Goal: Task Accomplishment & Management: Manage account settings

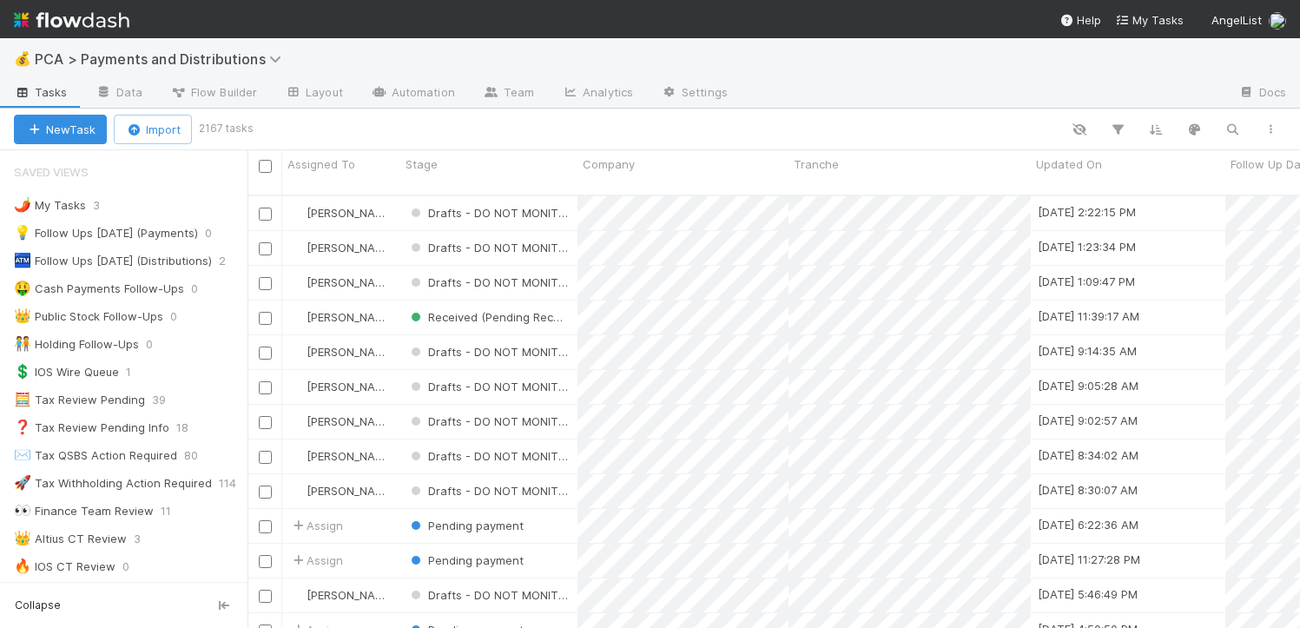
scroll to position [13, 14]
click at [88, 210] on div "🌶️ My Tasks 3" at bounding box center [131, 206] width 234 height 22
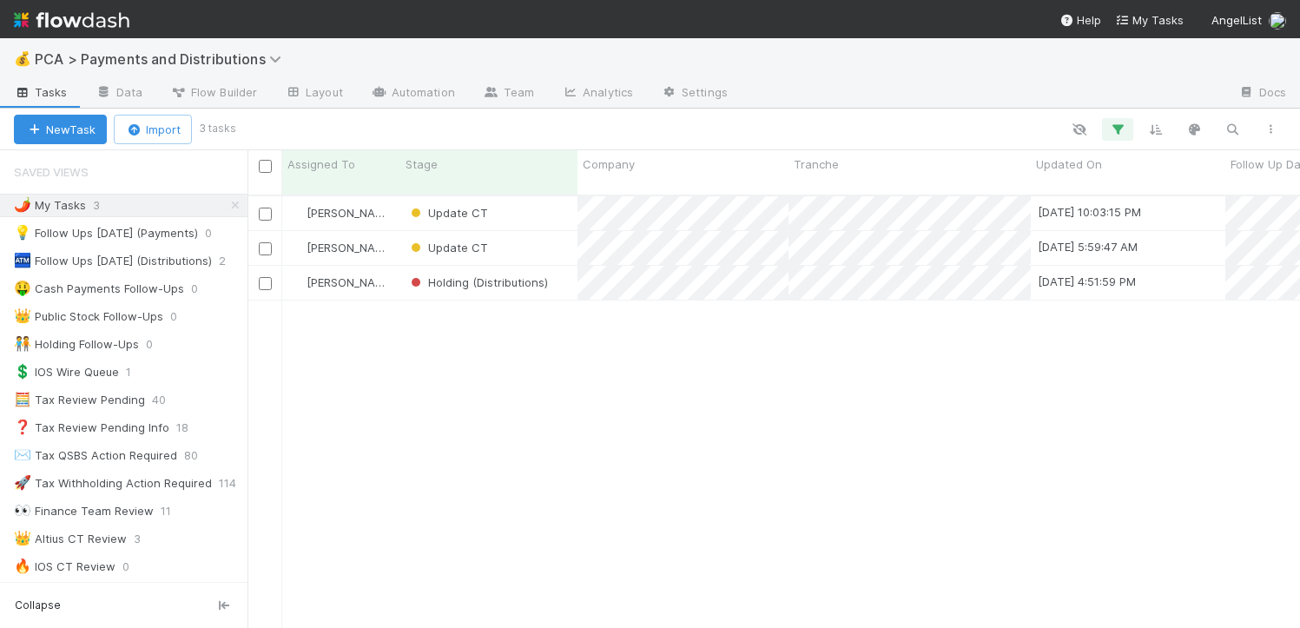
scroll to position [433, 1040]
click at [550, 234] on div "Update CT" at bounding box center [488, 248] width 177 height 34
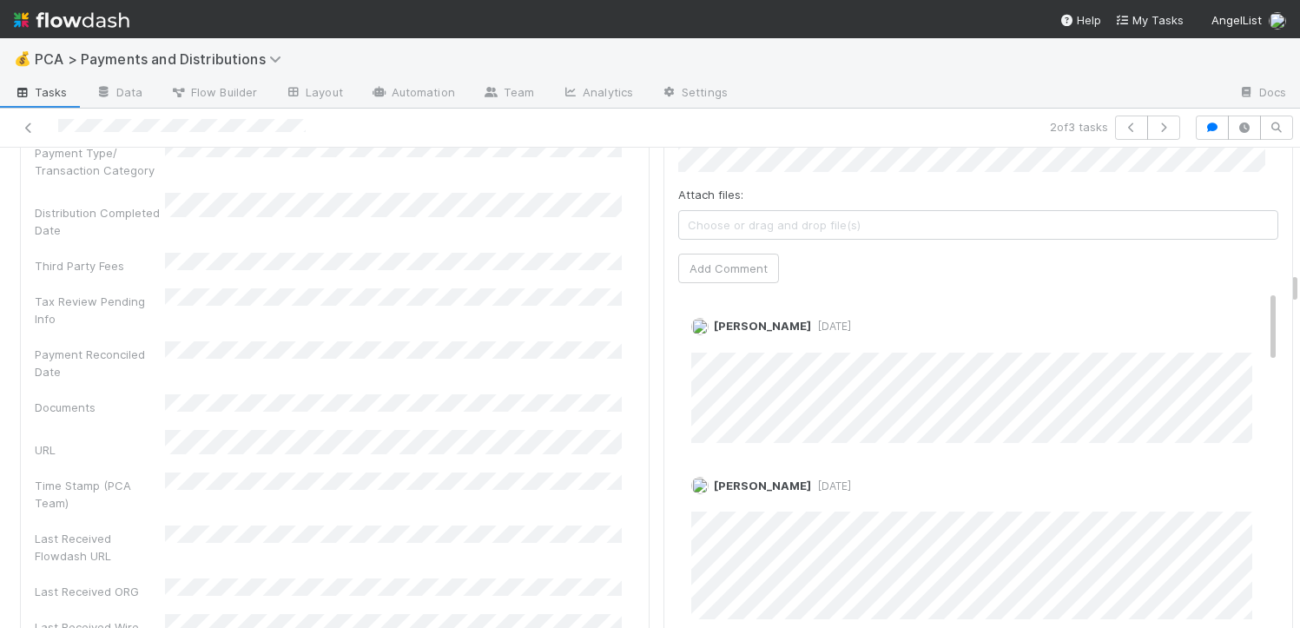
scroll to position [9, 0]
click at [26, 124] on icon at bounding box center [28, 127] width 17 height 11
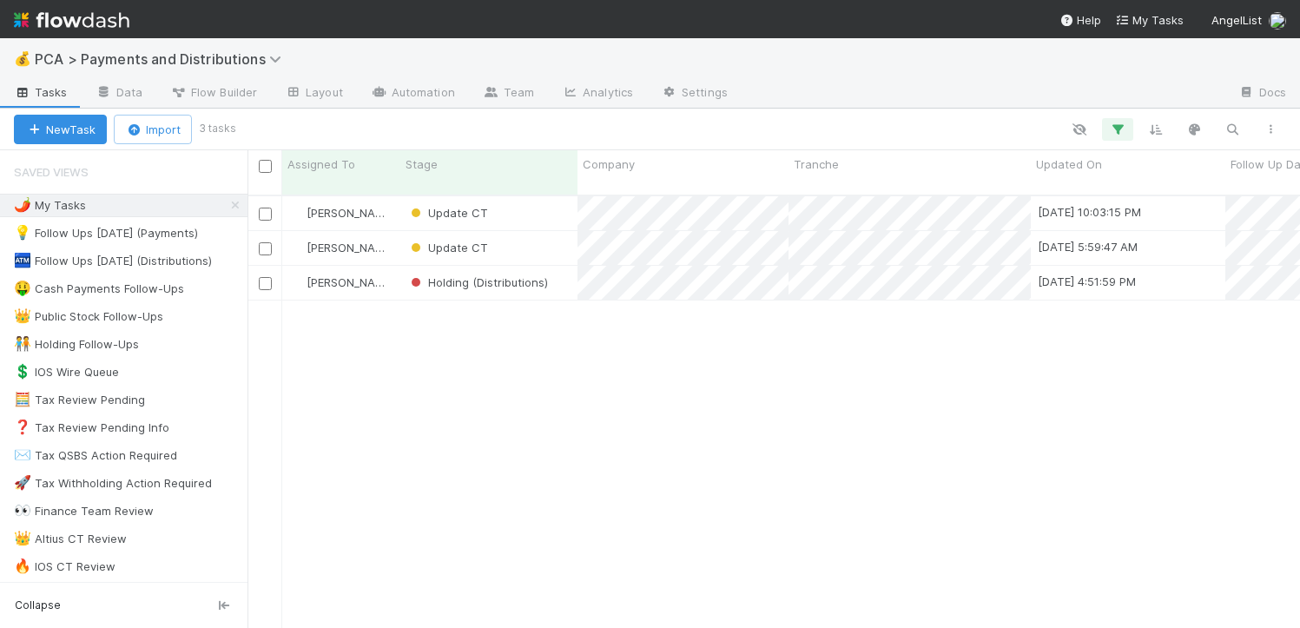
scroll to position [433, 1040]
click at [514, 198] on div "Update CT" at bounding box center [488, 213] width 177 height 34
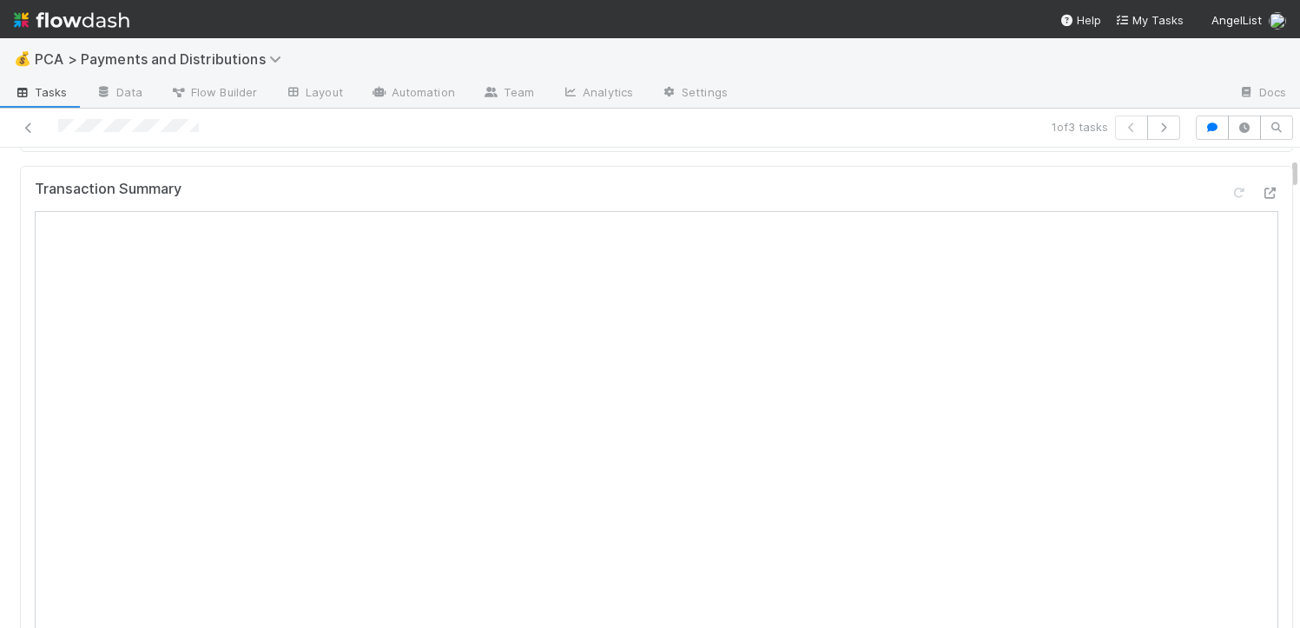
scroll to position [200, 0]
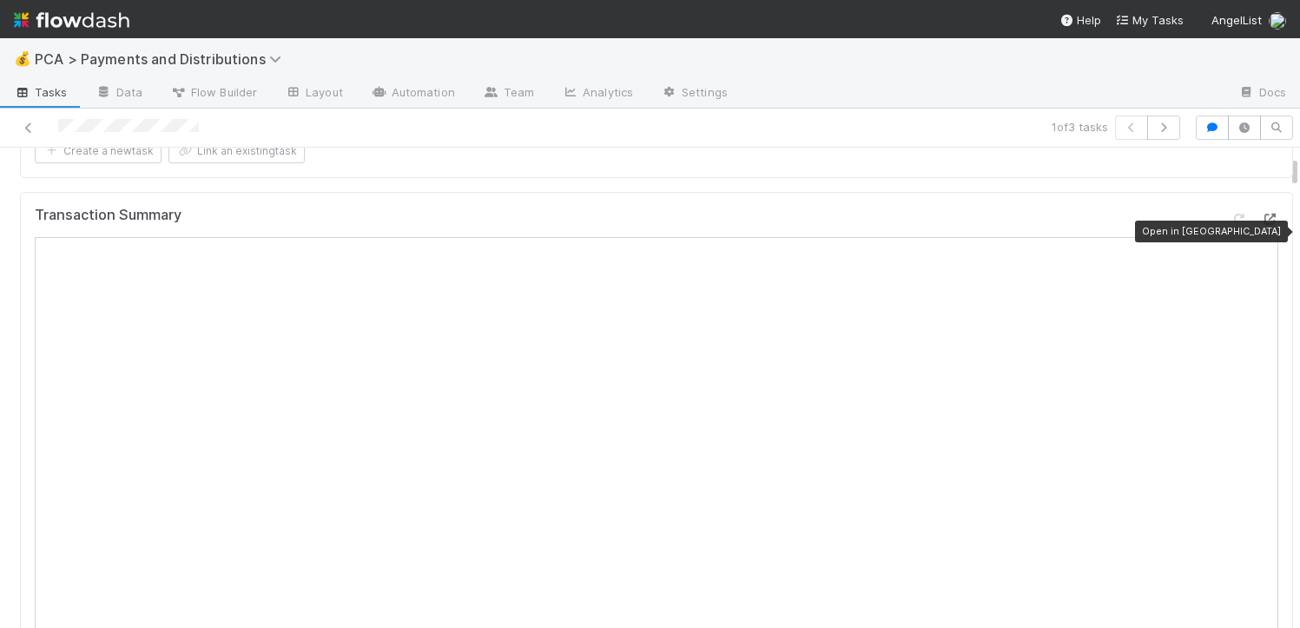
click at [1261, 225] on icon at bounding box center [1269, 219] width 17 height 11
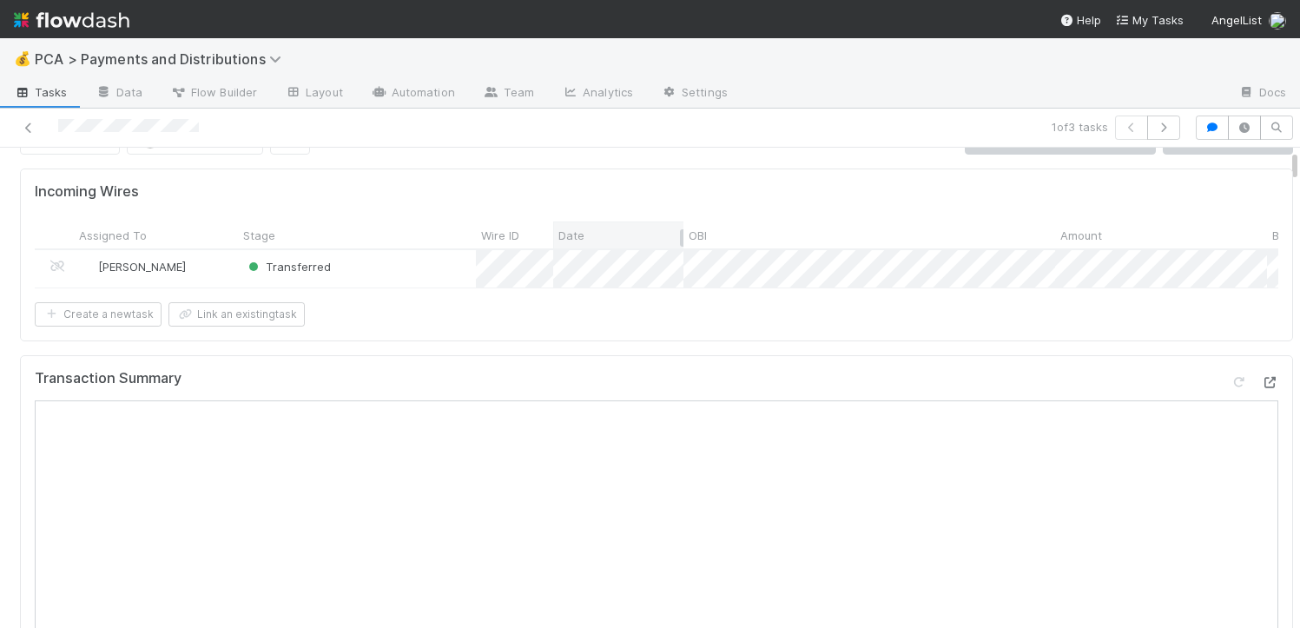
scroll to position [0, 0]
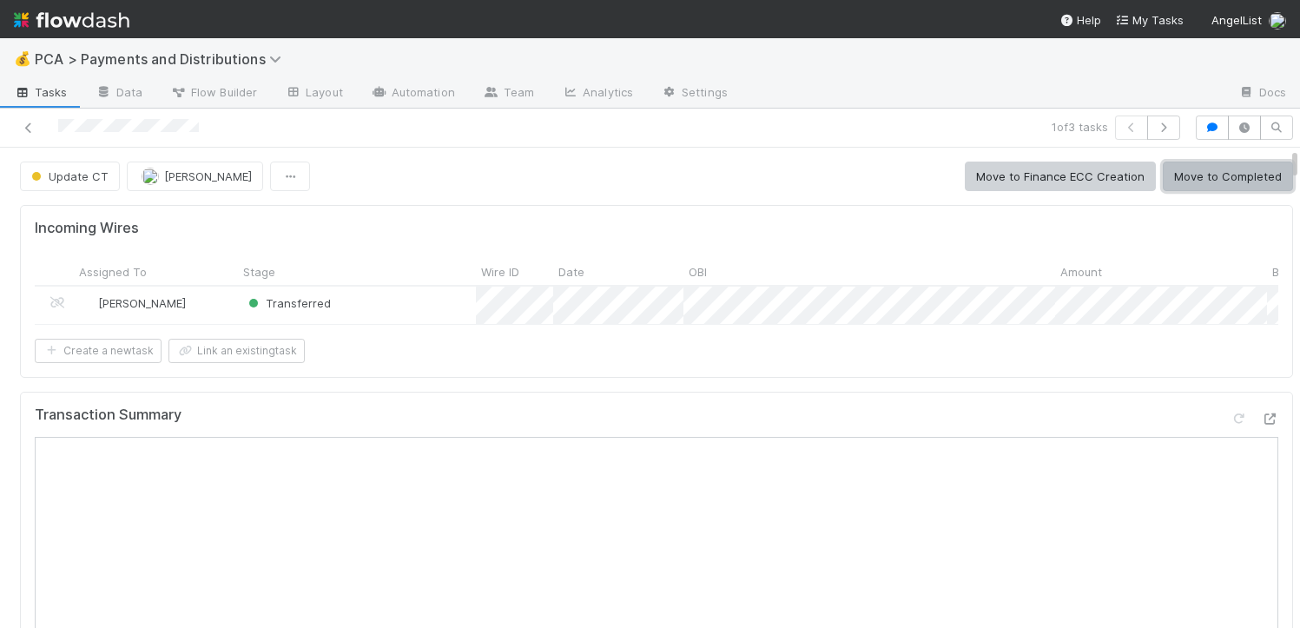
click at [1178, 174] on button "Move to Completed" at bounding box center [1228, 177] width 130 height 30
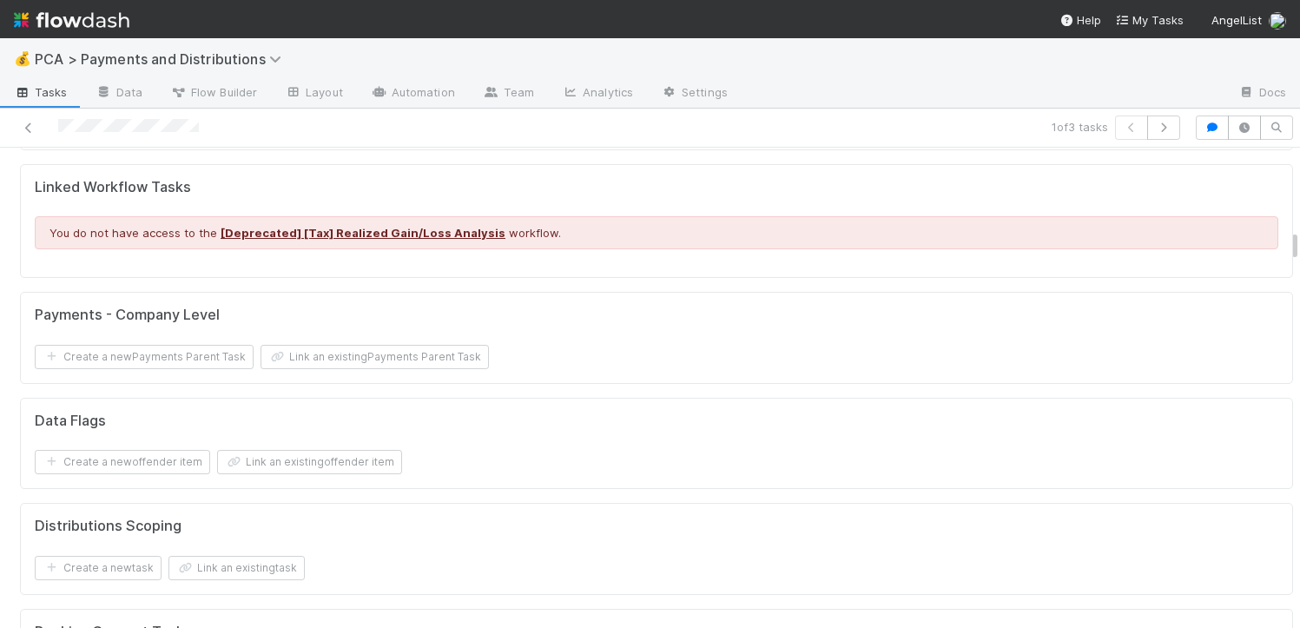
scroll to position [2209, 0]
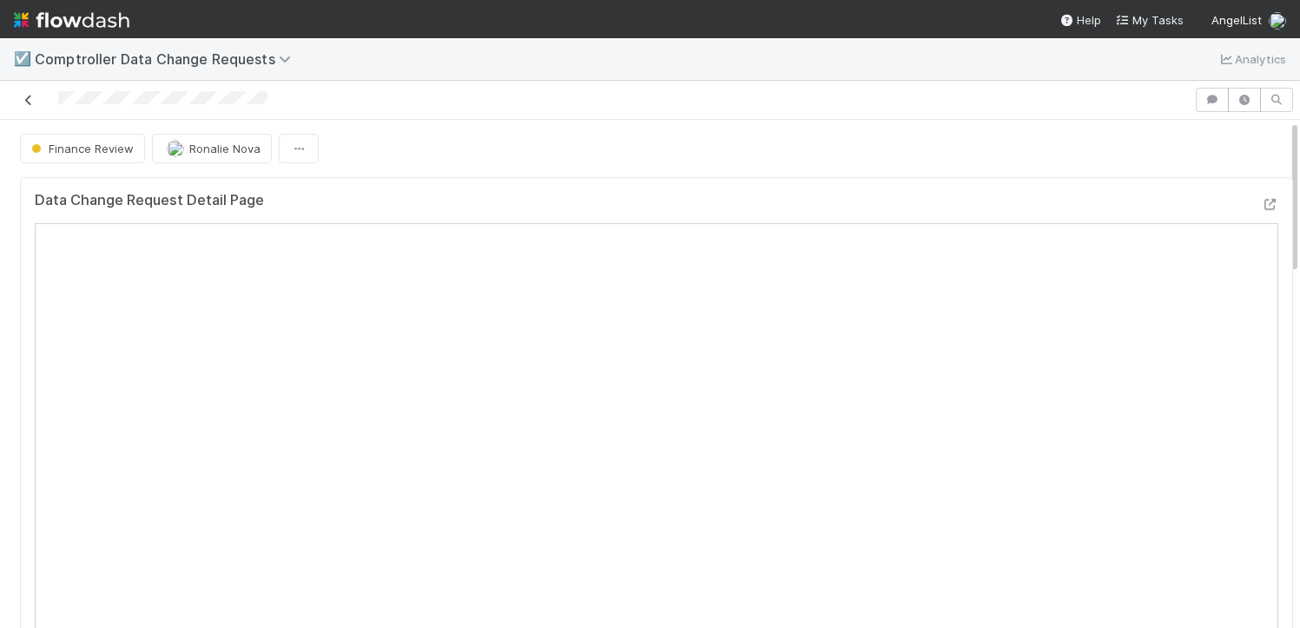
click at [31, 104] on icon at bounding box center [28, 100] width 17 height 11
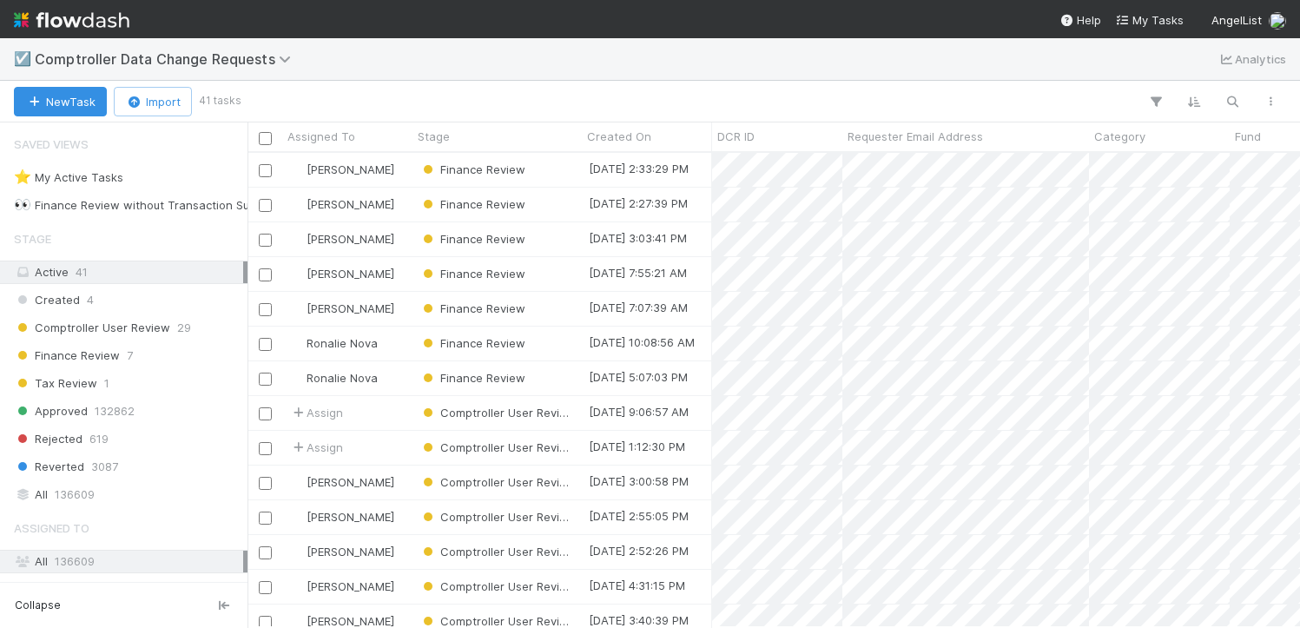
scroll to position [461, 1040]
click at [1242, 102] on button "button" at bounding box center [1232, 101] width 31 height 23
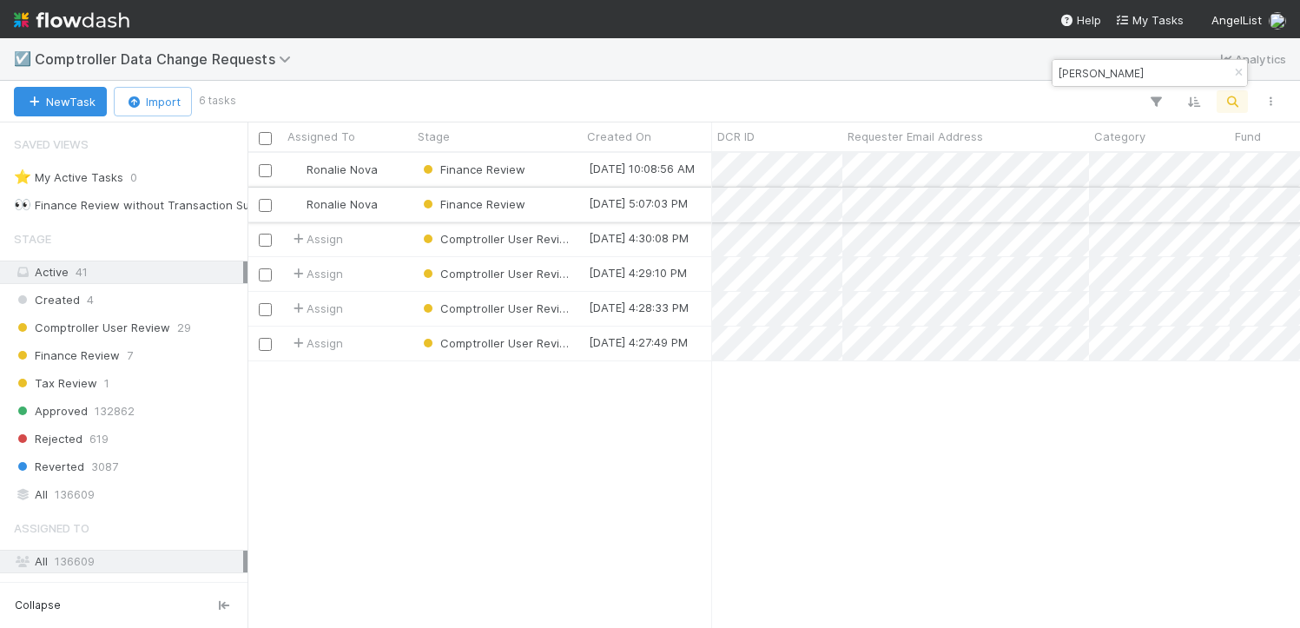
type input "bodell"
click at [572, 205] on div "Finance Review" at bounding box center [497, 205] width 169 height 34
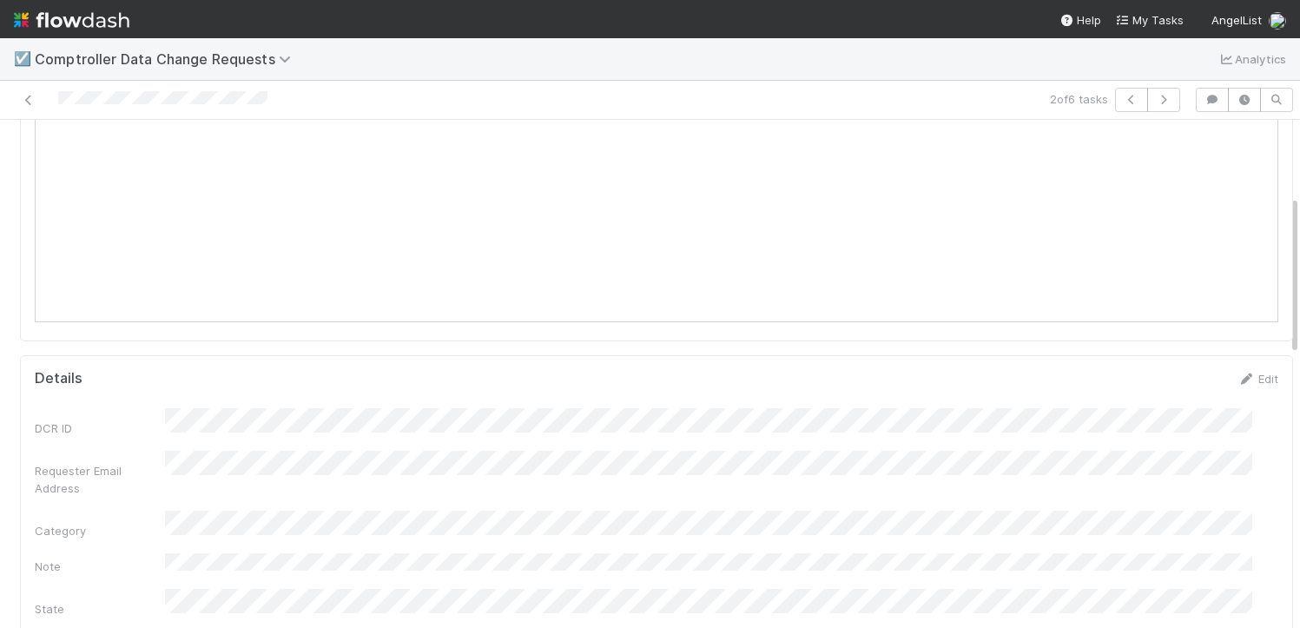
scroll to position [1107, 0]
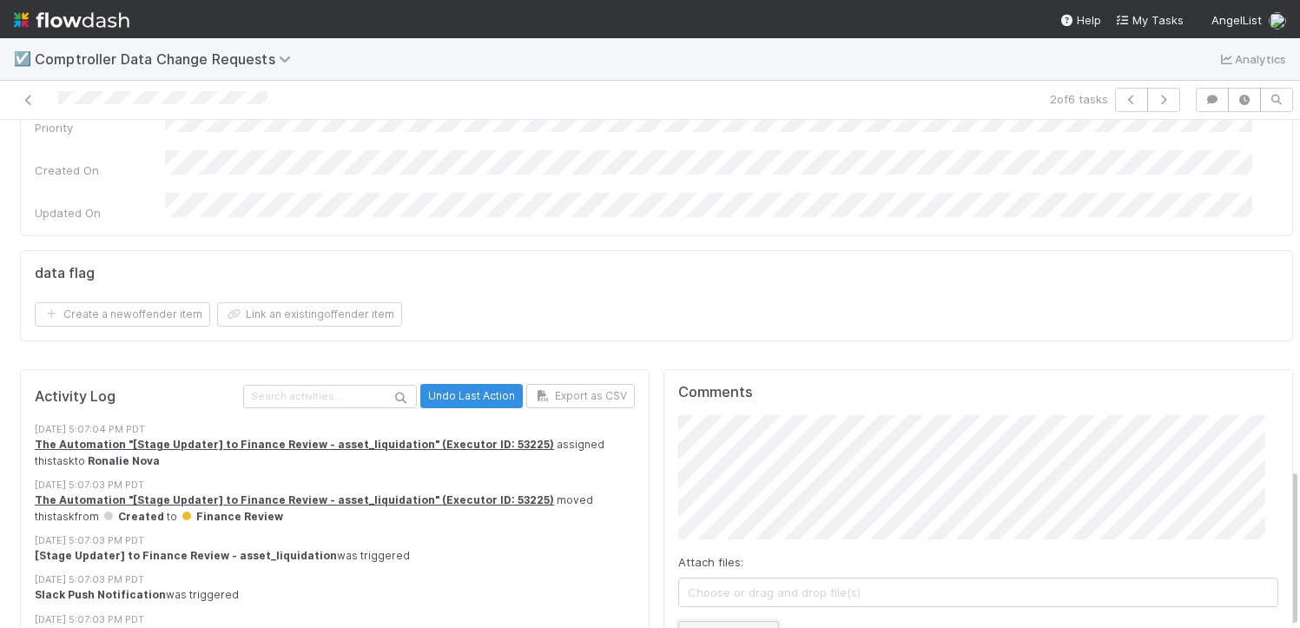
click at [723, 621] on button "Add Comment" at bounding box center [728, 636] width 101 height 30
click at [28, 104] on icon at bounding box center [28, 100] width 17 height 11
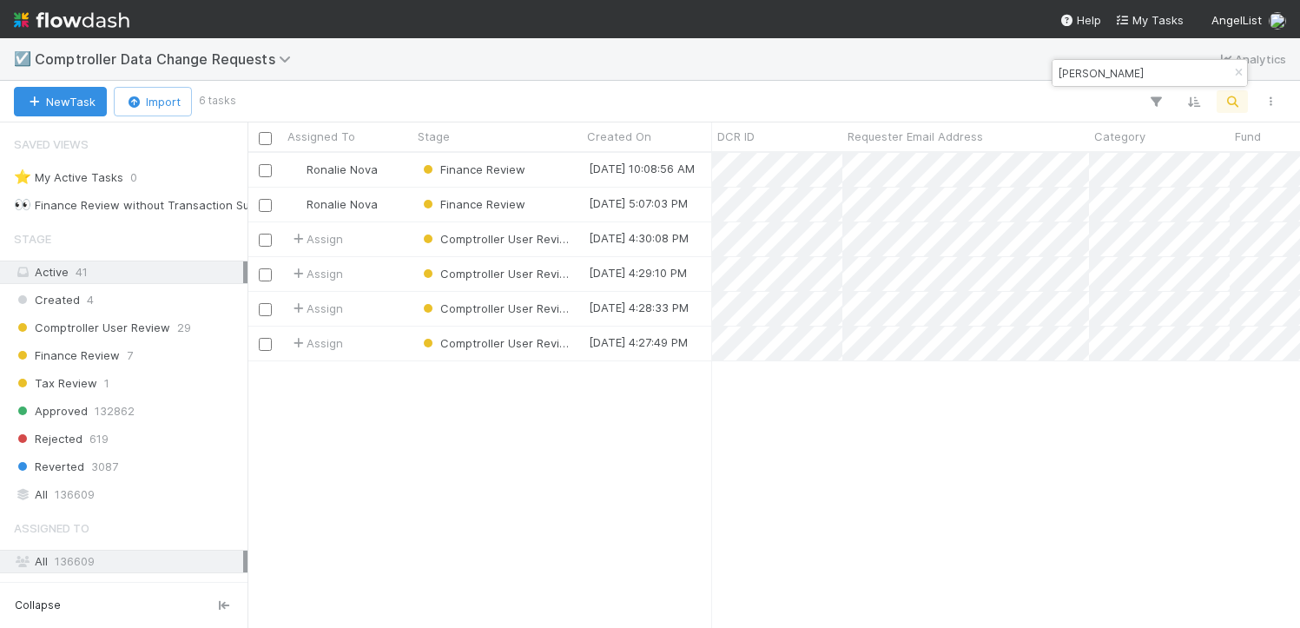
scroll to position [461, 1040]
click at [563, 177] on div "Finance Review" at bounding box center [497, 170] width 169 height 34
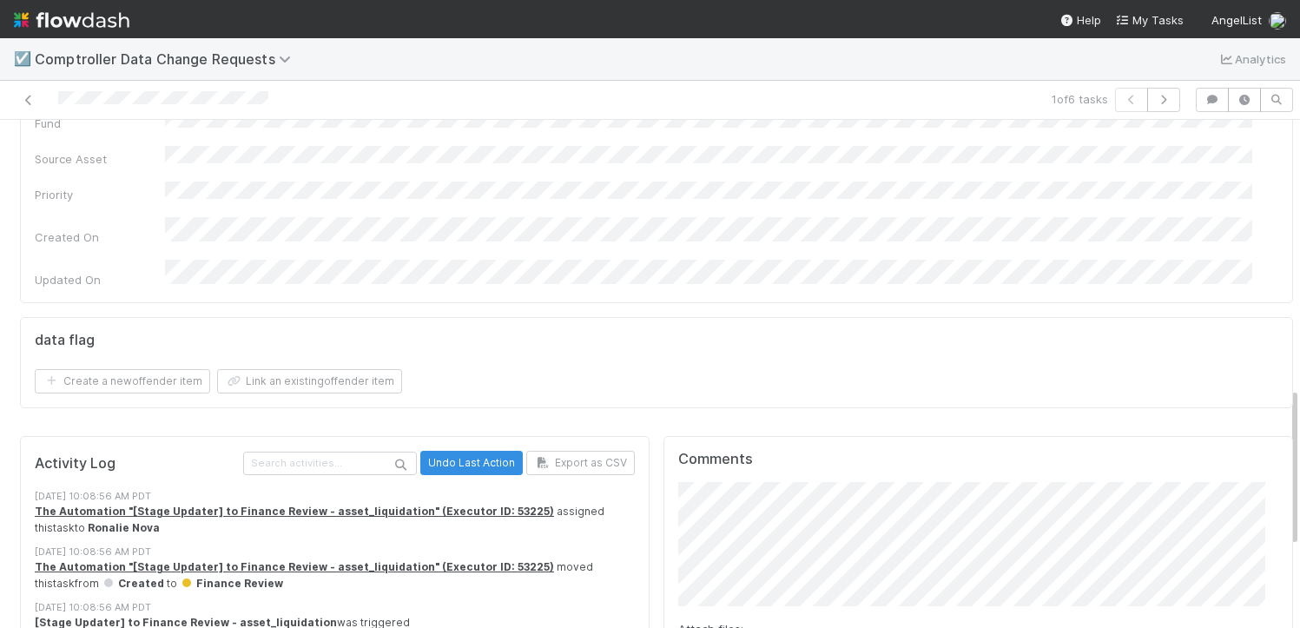
scroll to position [1107, 0]
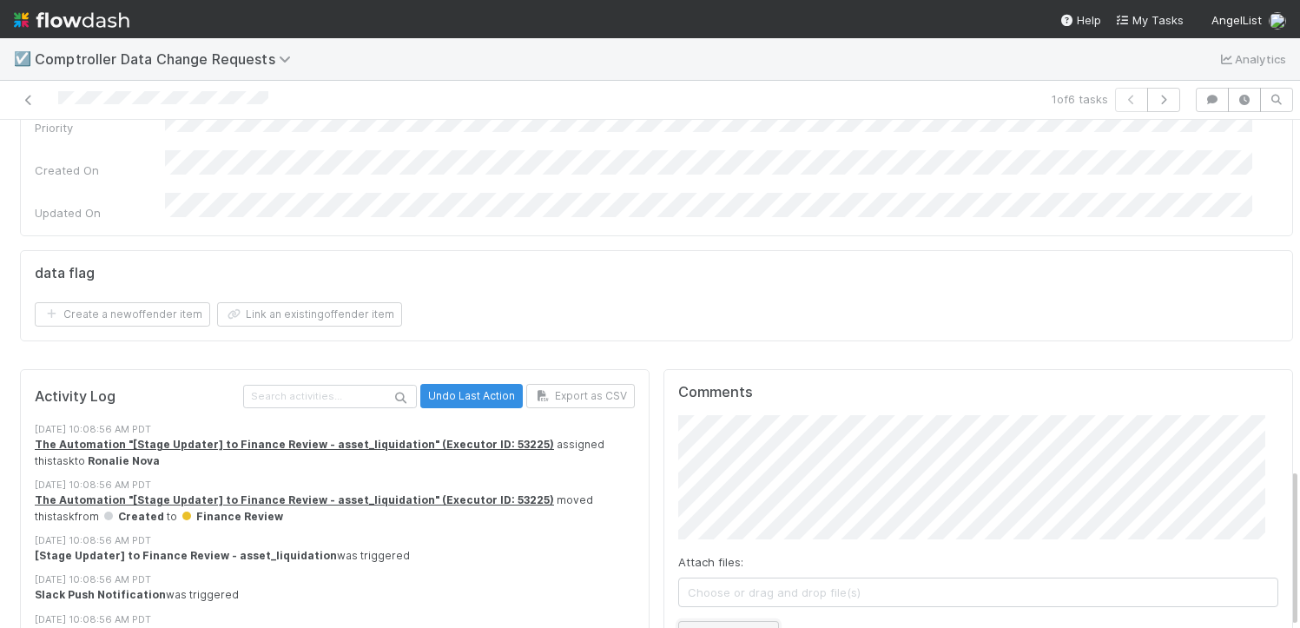
click at [727, 621] on button "Add Comment" at bounding box center [728, 636] width 101 height 30
